Goal: Transaction & Acquisition: Purchase product/service

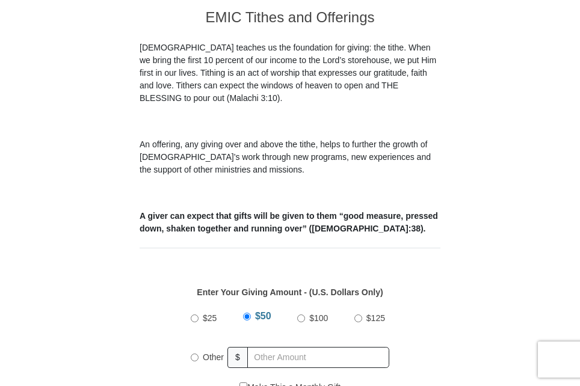
scroll to position [361, 0]
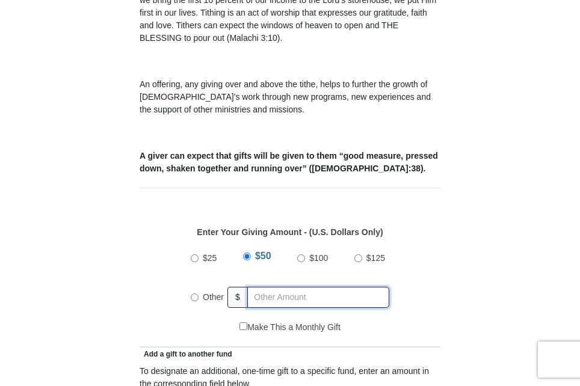
radio input "true"
click at [268, 287] on input "text" at bounding box center [320, 297] width 138 height 21
type input "227.00"
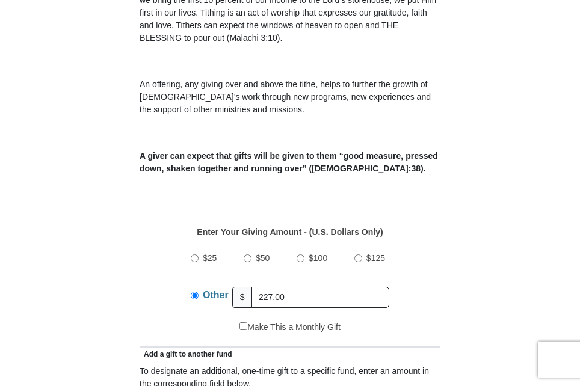
click at [427, 246] on div "$25 $50 $100 $125 Other $ 227.00" at bounding box center [290, 282] width 288 height 78
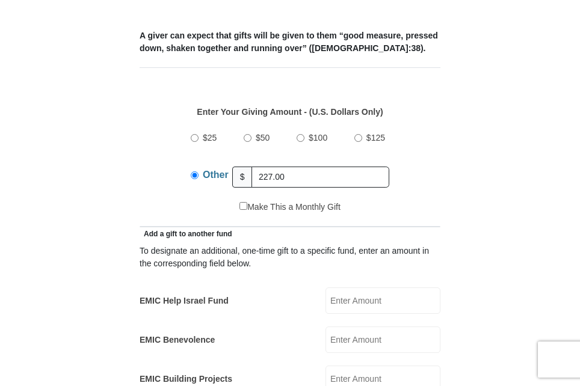
scroll to position [541, 0]
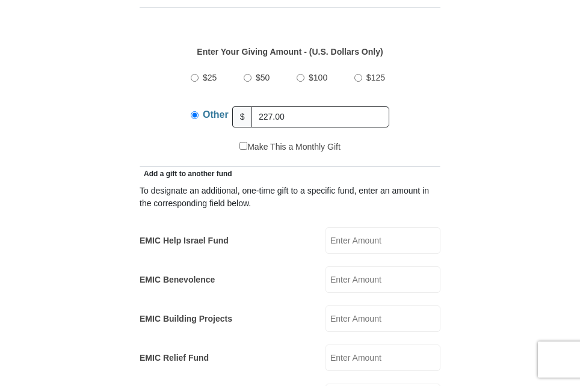
click at [342, 227] on input "EMIC Help Israel Fund" at bounding box center [382, 240] width 115 height 26
type input "38.00"
click at [488, 169] on form "[GEOGRAPHIC_DATA][DEMOGRAPHIC_DATA] Online Giving Because of gifts like yours, …" at bounding box center [289, 389] width 451 height 1764
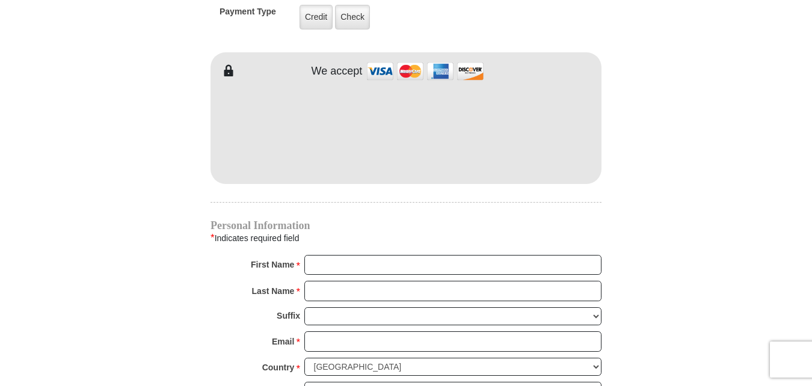
scroll to position [1023, 0]
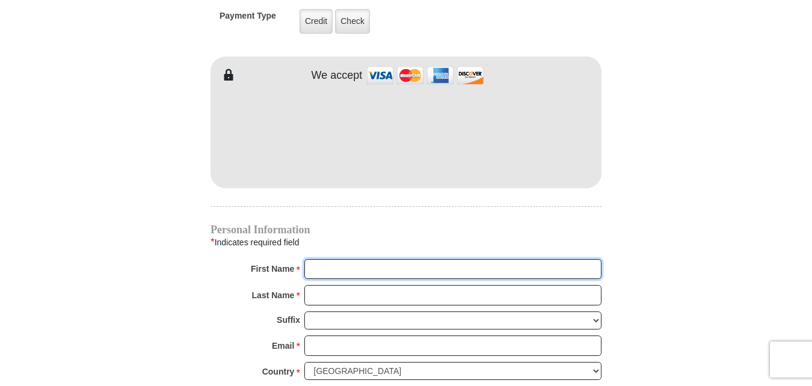
click at [319, 259] on input "First Name *" at bounding box center [452, 269] width 297 height 20
type input "[PERSON_NAME]"
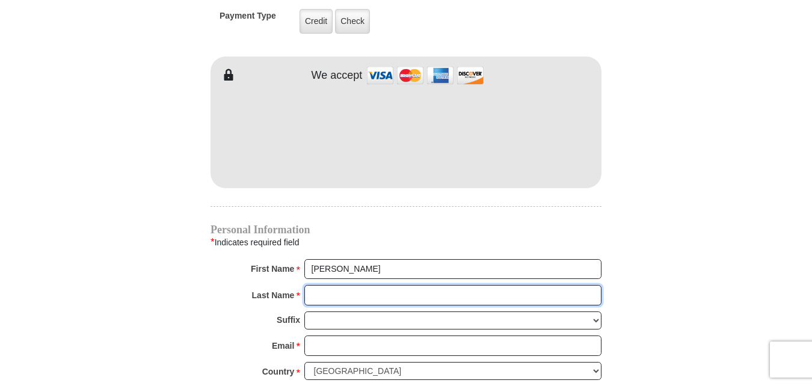
type input "Hill"
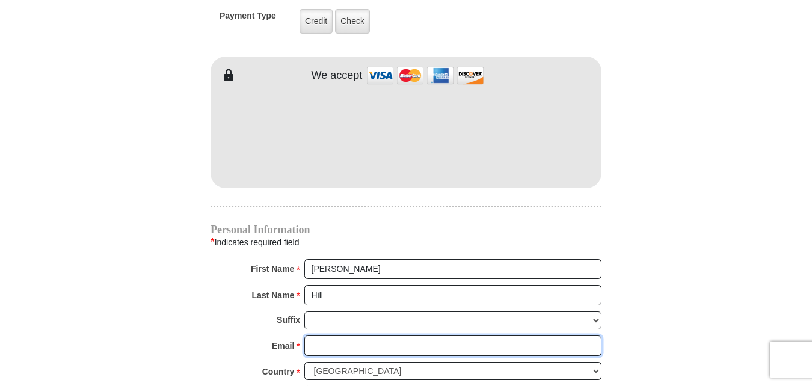
type input "[EMAIL_ADDRESS][DOMAIN_NAME]"
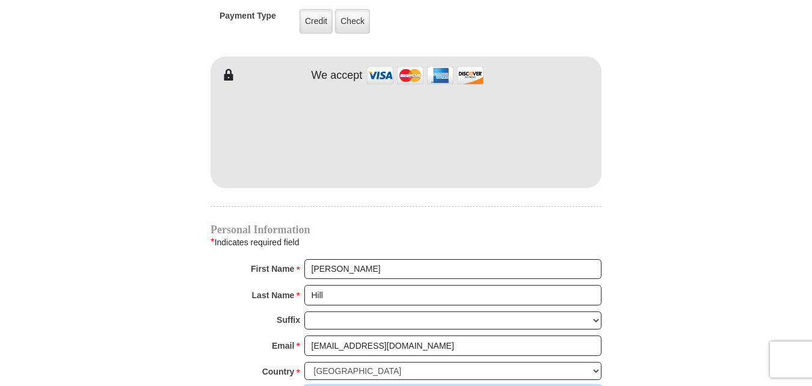
type input "[STREET_ADDRESS][PERSON_NAME]"
type input "apt 112"
type input "Decatur"
select select "[GEOGRAPHIC_DATA]"
type input "76234"
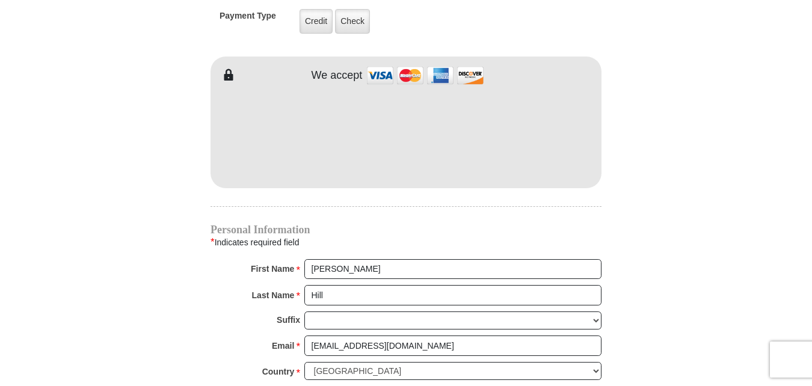
type input "8327214251"
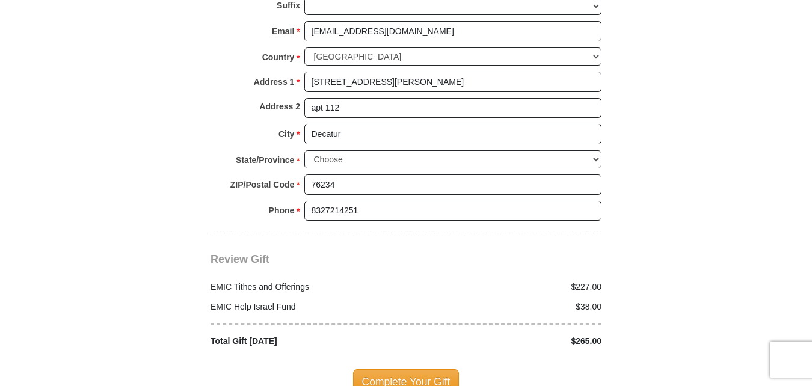
scroll to position [1384, 0]
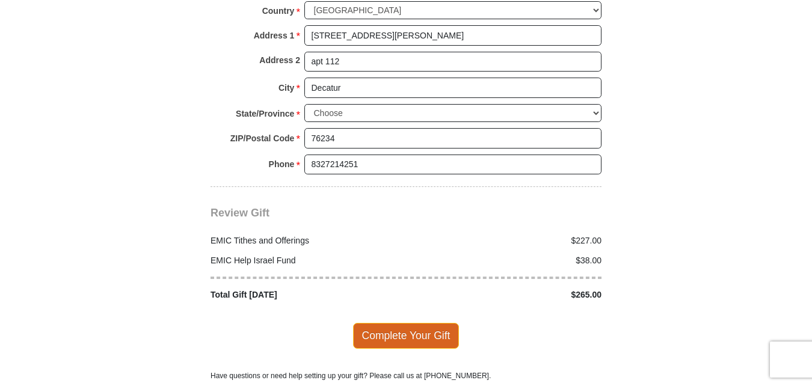
click at [403, 323] on span "Complete Your Gift" at bounding box center [406, 335] width 106 height 25
